Goal: Transaction & Acquisition: Purchase product/service

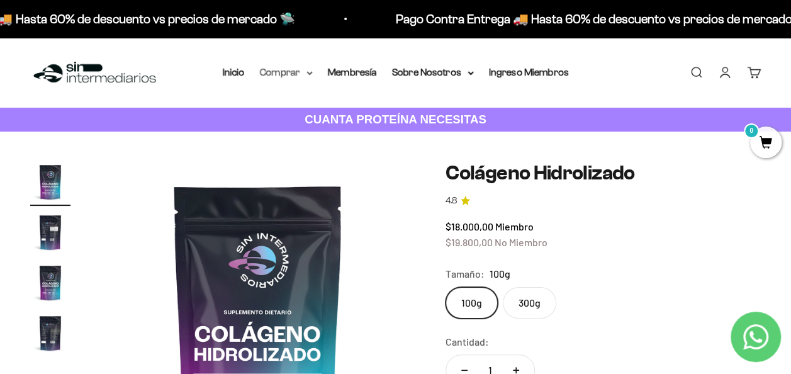
click at [300, 72] on summary "Comprar" at bounding box center [286, 72] width 53 height 16
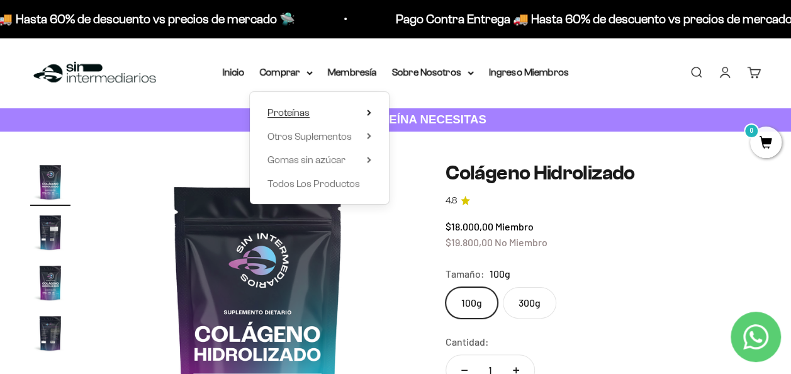
click at [318, 112] on summary "Proteínas" at bounding box center [319, 112] width 104 height 16
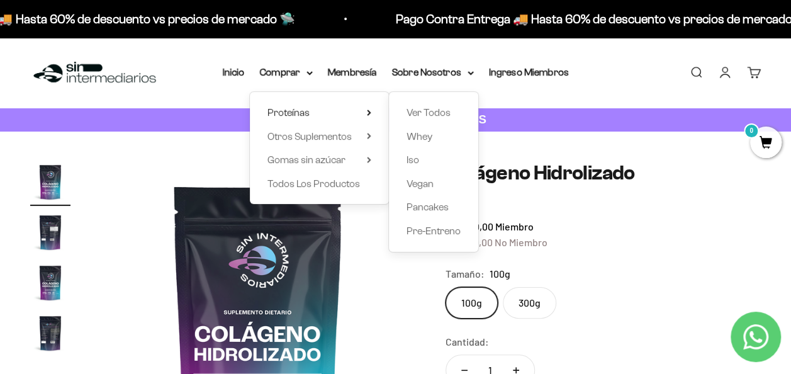
click at [433, 145] on div "Ver Todos Whey Iso Vegan Pancakes Pre-Entreno" at bounding box center [433, 172] width 89 height 160
click at [411, 139] on span "Whey" at bounding box center [419, 136] width 26 height 11
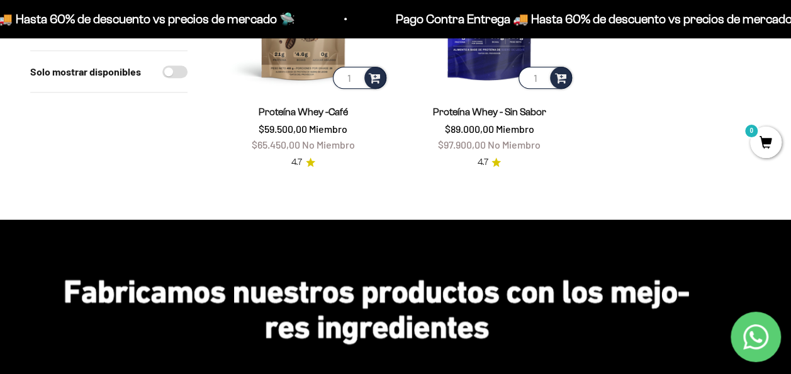
scroll to position [377, 0]
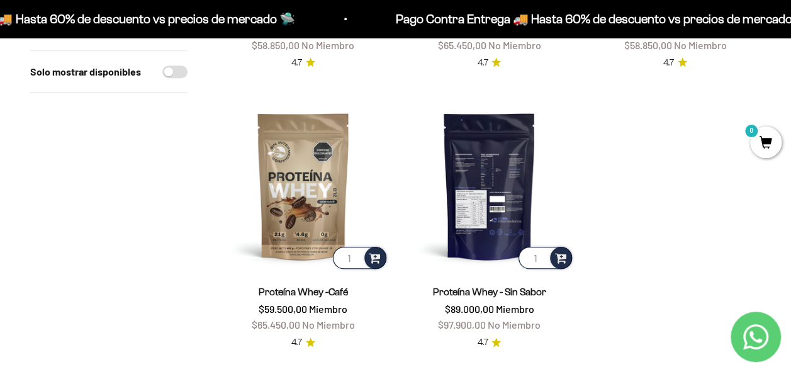
click at [498, 172] on img at bounding box center [489, 185] width 171 height 171
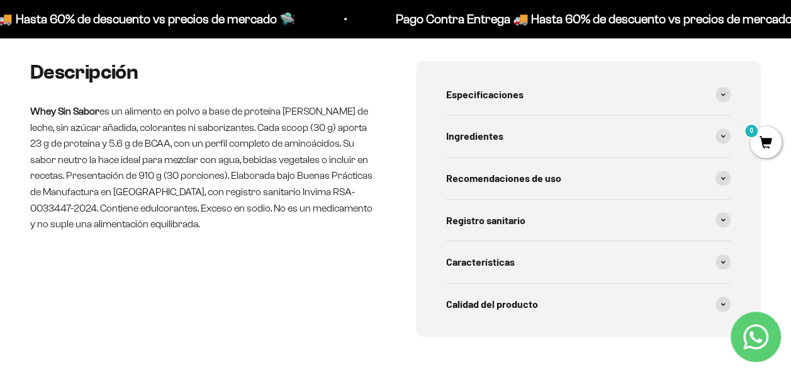
scroll to position [629, 0]
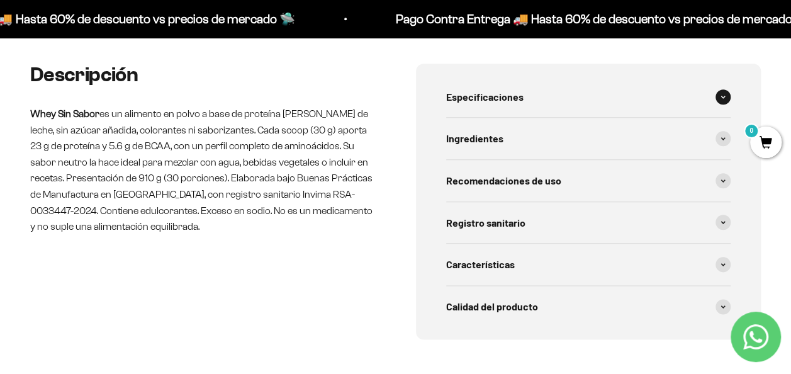
click at [540, 96] on div "Especificaciones" at bounding box center [588, 97] width 285 height 42
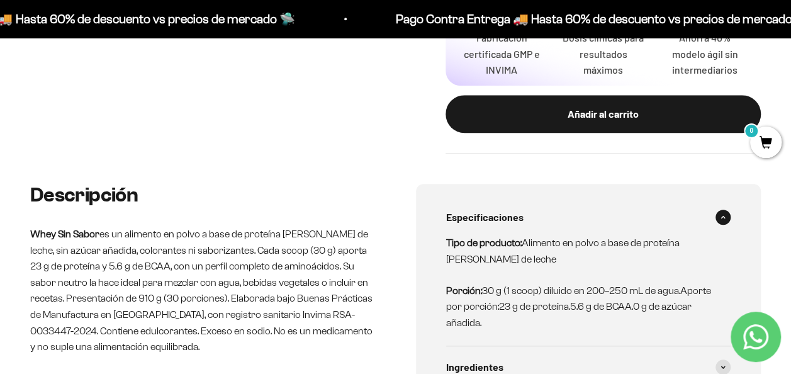
scroll to position [692, 0]
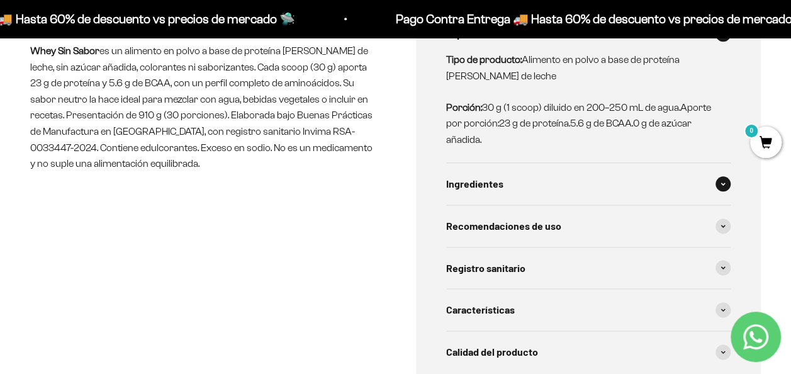
click at [708, 180] on div "Ingredientes" at bounding box center [588, 184] width 285 height 42
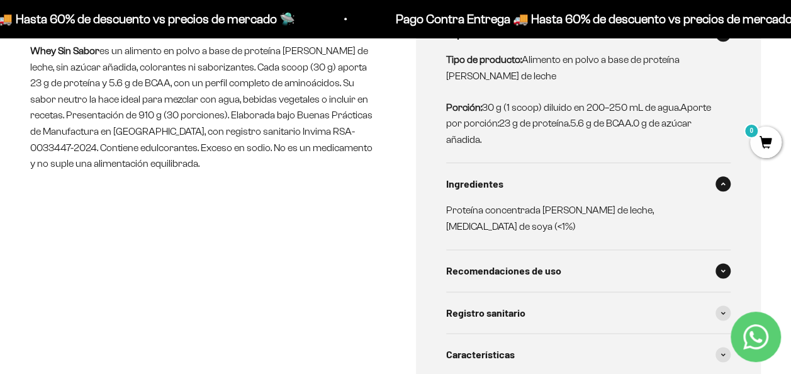
click at [722, 250] on div "Recomendaciones de uso" at bounding box center [588, 271] width 285 height 42
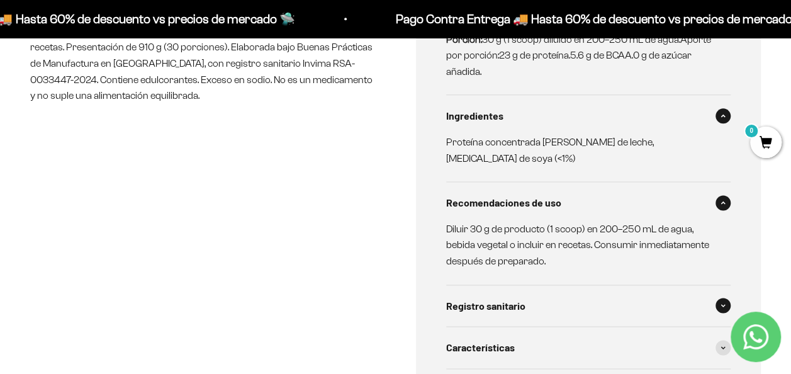
scroll to position [818, 0]
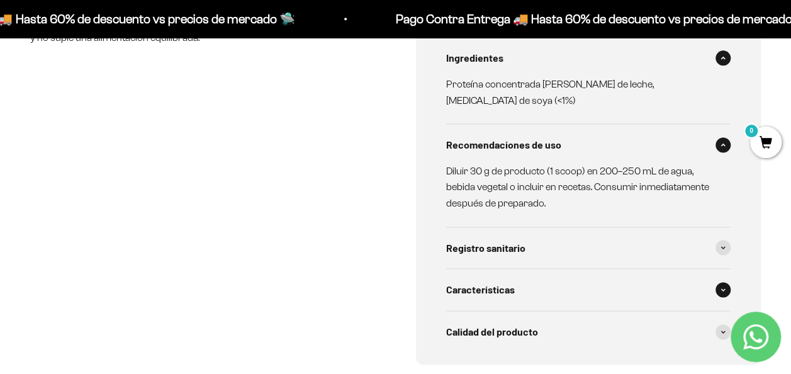
click at [669, 269] on div "Características" at bounding box center [588, 290] width 285 height 42
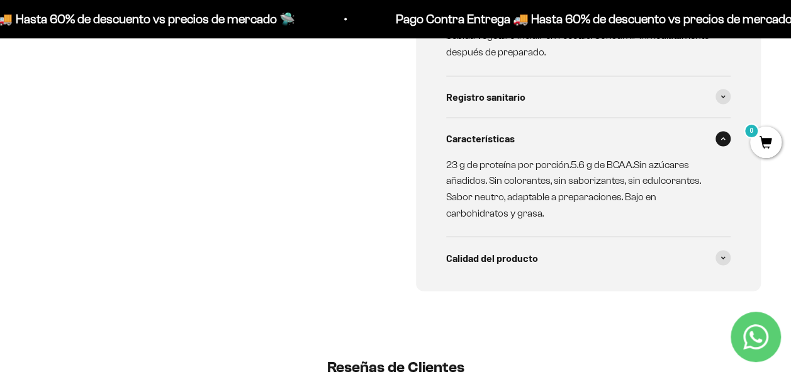
scroll to position [1006, 0]
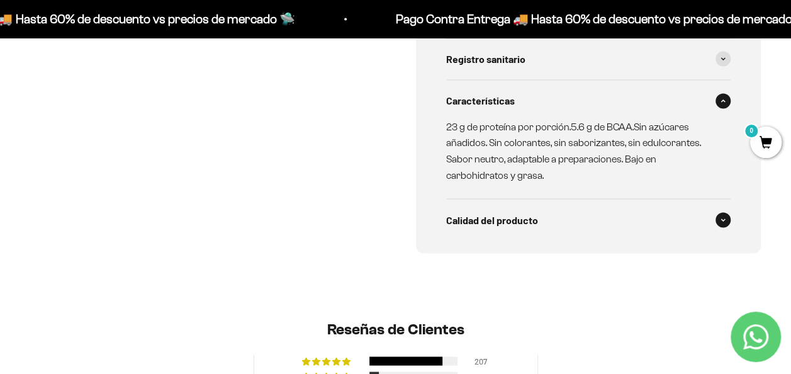
click at [717, 212] on span at bounding box center [722, 219] width 15 height 15
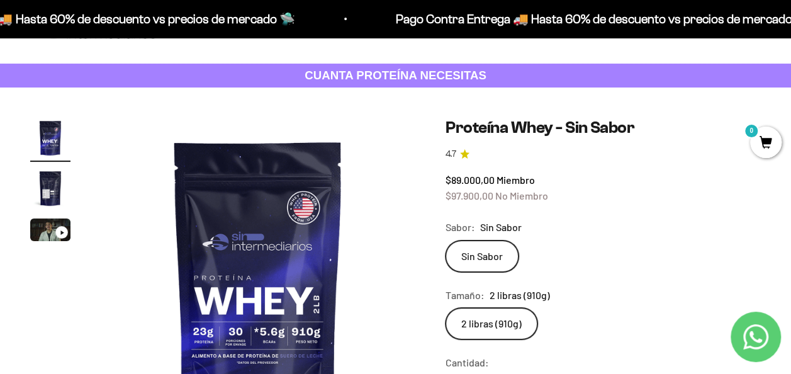
scroll to position [0, 0]
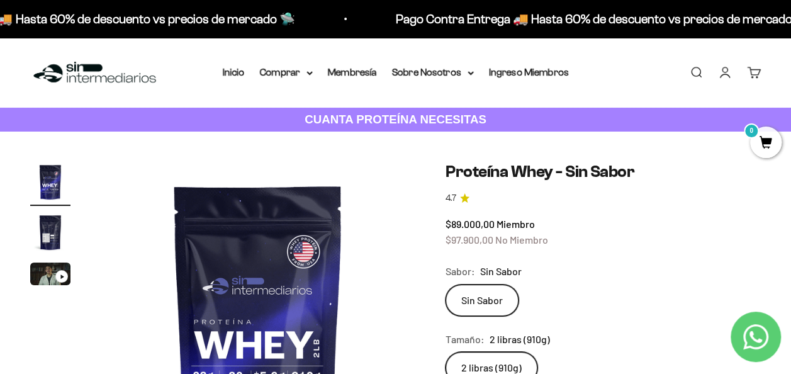
click at [53, 228] on img "Ir al artículo 2" at bounding box center [50, 232] width 40 height 40
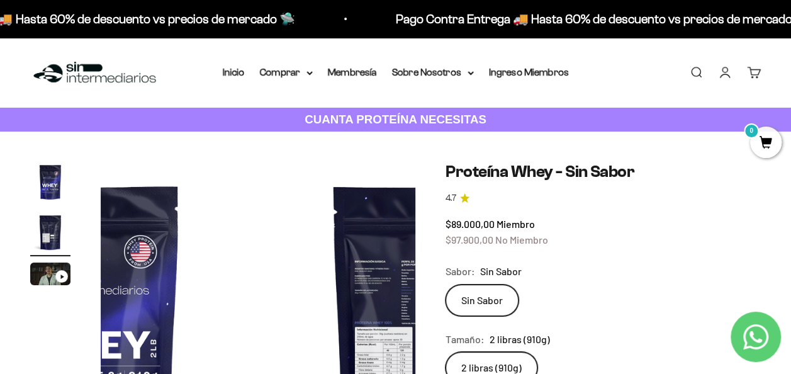
scroll to position [0, 322]
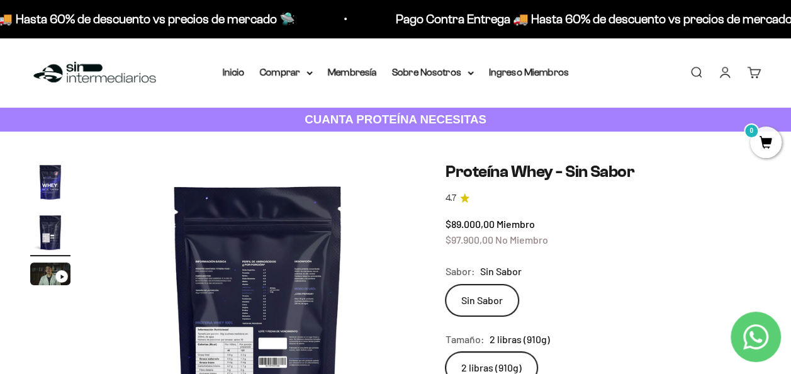
click at [230, 323] on img at bounding box center [258, 319] width 314 height 314
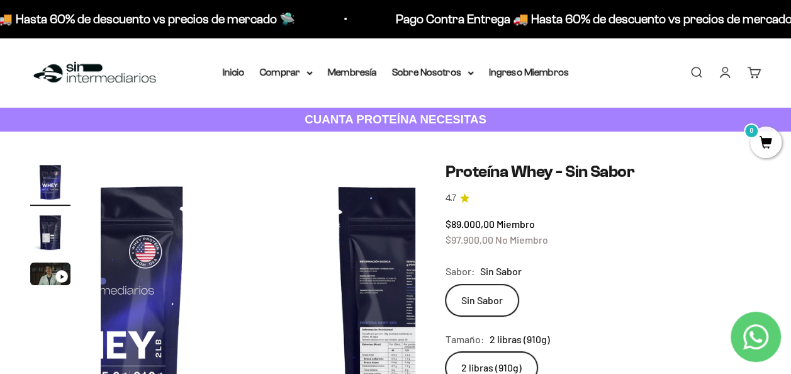
scroll to position [0, 0]
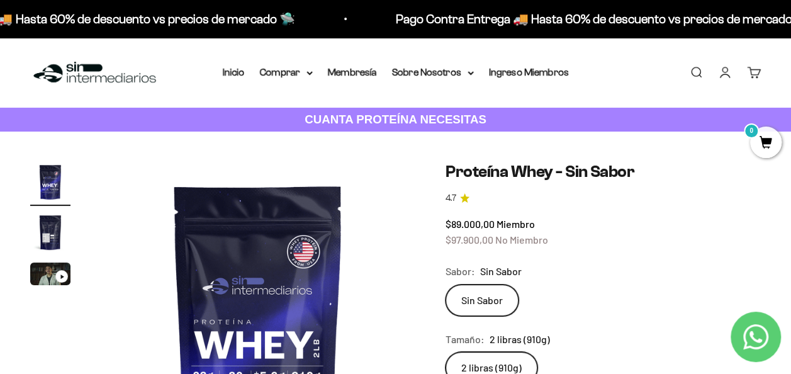
click at [355, 321] on img at bounding box center [258, 319] width 314 height 314
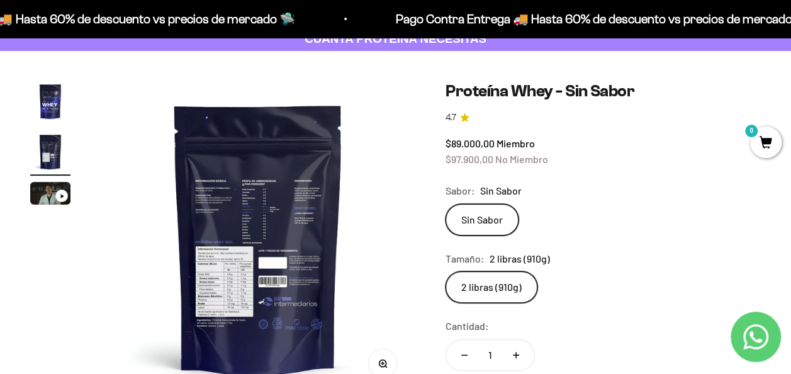
scroll to position [126, 0]
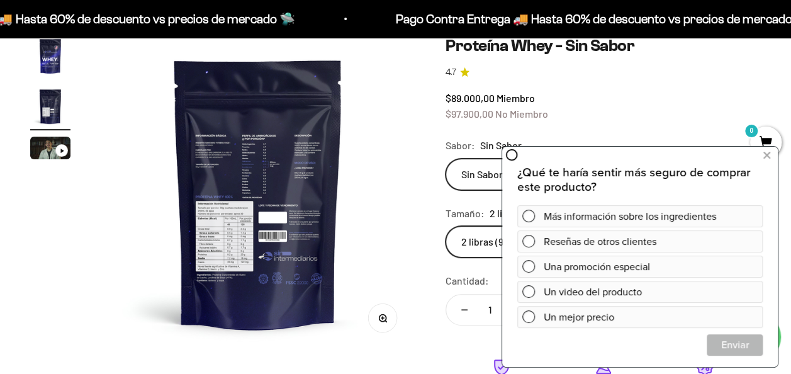
click at [405, 291] on img at bounding box center [258, 193] width 314 height 314
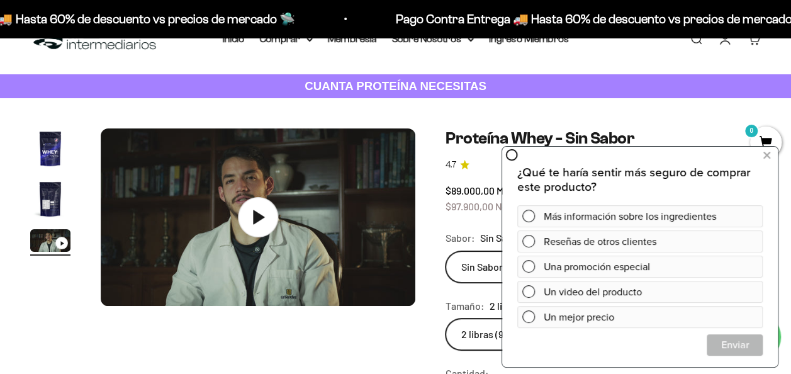
scroll to position [0, 0]
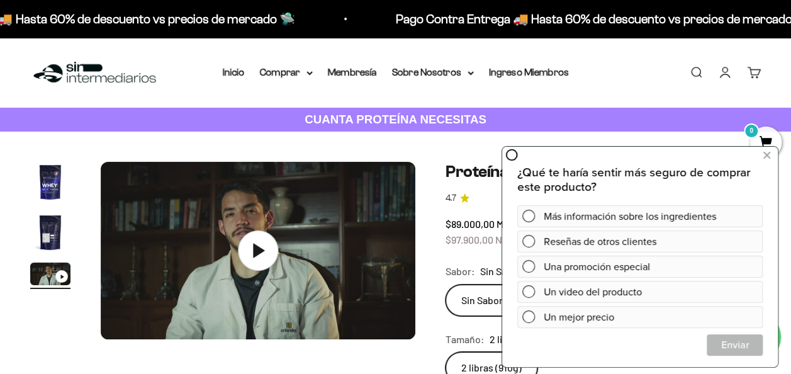
click at [599, 50] on div "Menú [GEOGRAPHIC_DATA] Inicio Comprar Proteínas Ver Todos Whey Iso Vegan Pancak…" at bounding box center [395, 73] width 791 height 70
click at [764, 150] on icon at bounding box center [766, 155] width 7 height 16
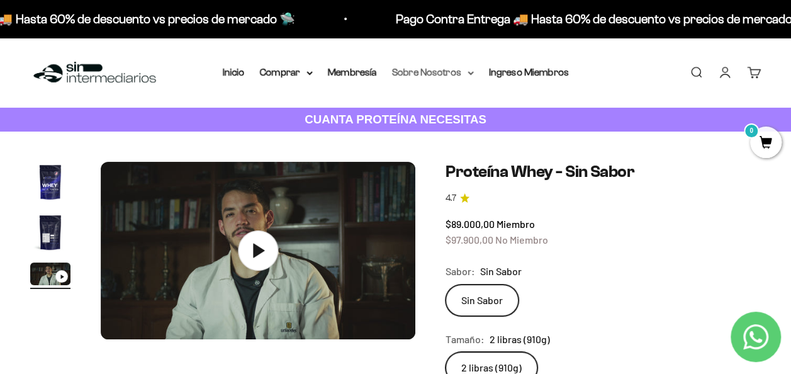
click at [425, 77] on summary "Sobre Nosotros" at bounding box center [433, 72] width 82 height 16
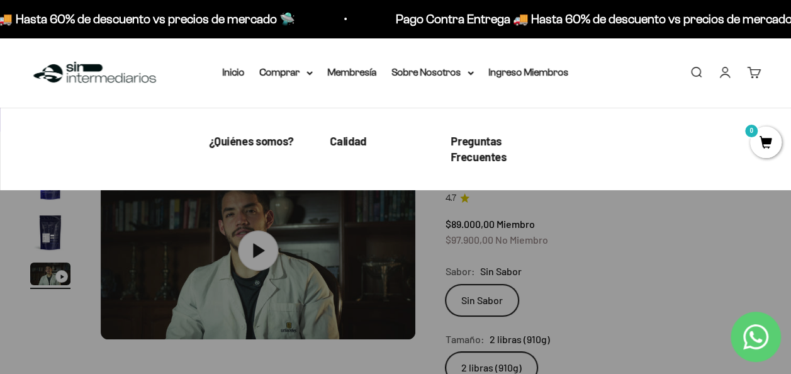
click at [363, 59] on div "Menú [GEOGRAPHIC_DATA] Inicio Comprar Proteínas Ver Todos Whey Iso Vegan Pancak…" at bounding box center [395, 73] width 791 height 70
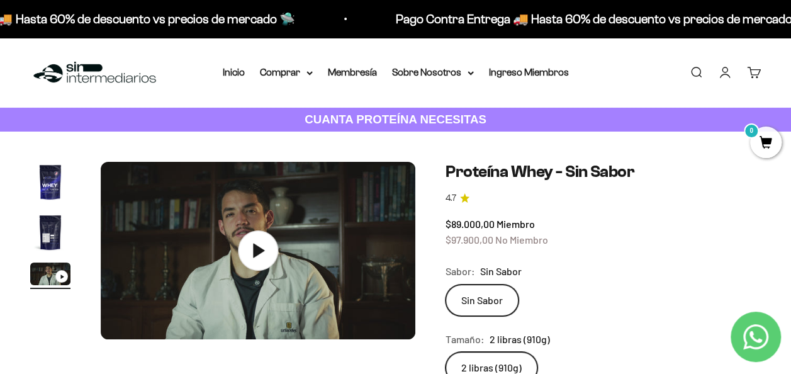
click at [362, 78] on li "Membresía" at bounding box center [352, 72] width 49 height 16
click at [357, 73] on link "Membresía" at bounding box center [352, 72] width 49 height 11
